Goal: Transaction & Acquisition: Subscribe to service/newsletter

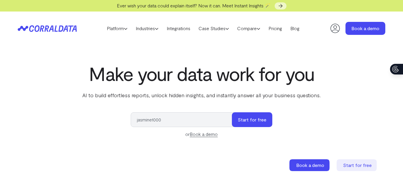
click at [174, 118] on input "jasmine1000" at bounding box center [184, 119] width 107 height 15
type input "[EMAIL_ADDRESS][DOMAIN_NAME]"
click at [250, 121] on button "Start for free" at bounding box center [252, 119] width 40 height 15
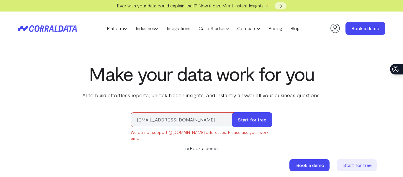
click at [210, 145] on link "Book a demo" at bounding box center [204, 148] width 28 height 6
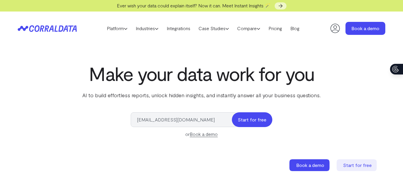
click at [248, 117] on button "Start for free" at bounding box center [252, 119] width 40 height 15
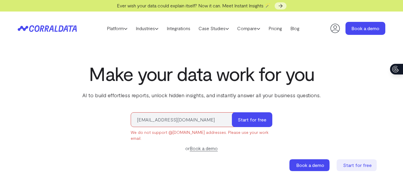
drag, startPoint x: 177, startPoint y: 120, endPoint x: 188, endPoint y: 122, distance: 11.1
click at [188, 122] on input "[EMAIL_ADDRESS][DOMAIN_NAME]" at bounding box center [184, 119] width 107 height 15
type input "jasmine1999price@Yahoo.com"
click at [245, 120] on button "Start for free" at bounding box center [252, 119] width 40 height 15
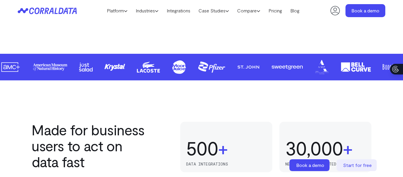
scroll to position [303, 0]
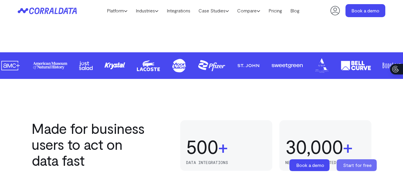
click at [358, 166] on span "Start for free" at bounding box center [358, 165] width 29 height 6
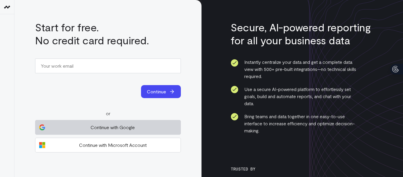
click at [117, 126] on span "Continue with Google" at bounding box center [112, 127] width 129 height 7
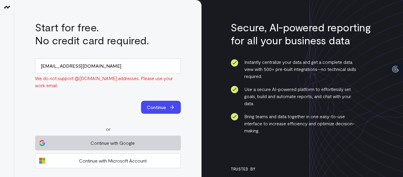
click at [149, 141] on span "Continue with Google" at bounding box center [112, 142] width 129 height 7
